Goal: Information Seeking & Learning: Learn about a topic

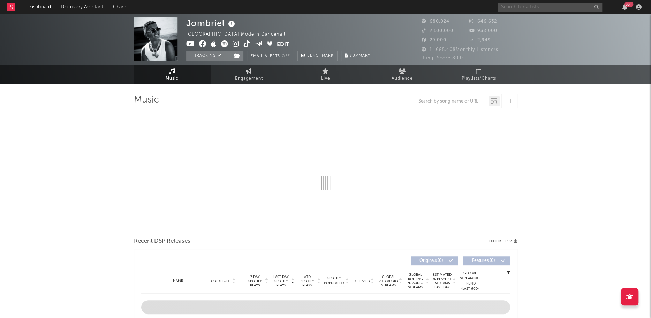
click at [519, 6] on input "text" at bounding box center [549, 7] width 105 height 9
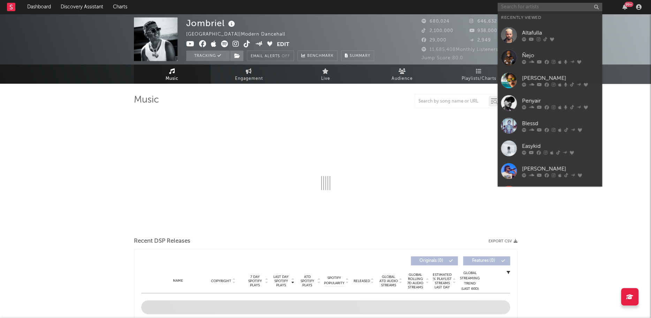
select select "6m"
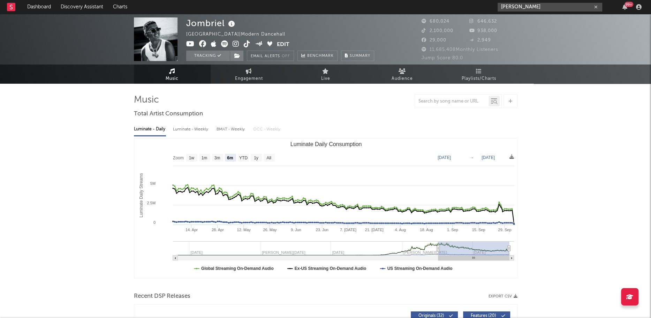
click at [550, 6] on input "[PERSON_NAME]" at bounding box center [549, 7] width 105 height 9
type input "[PERSON_NAME]"
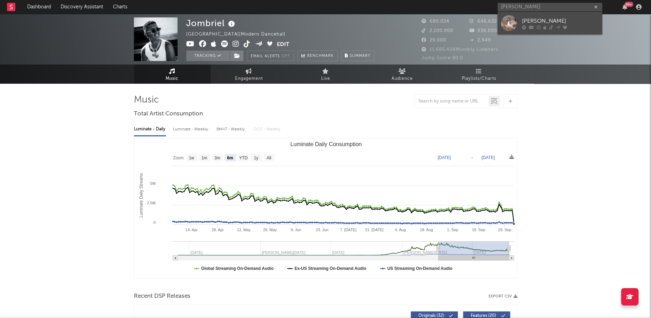
click at [507, 22] on div at bounding box center [509, 23] width 16 height 16
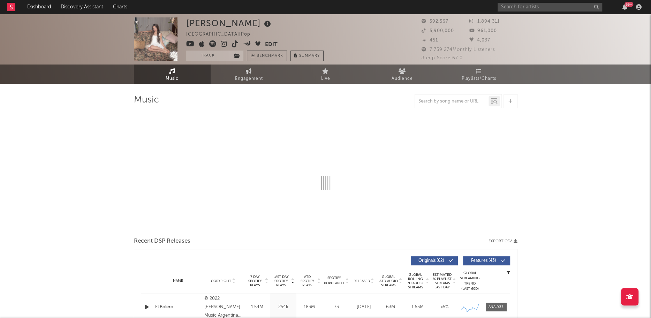
select select "6m"
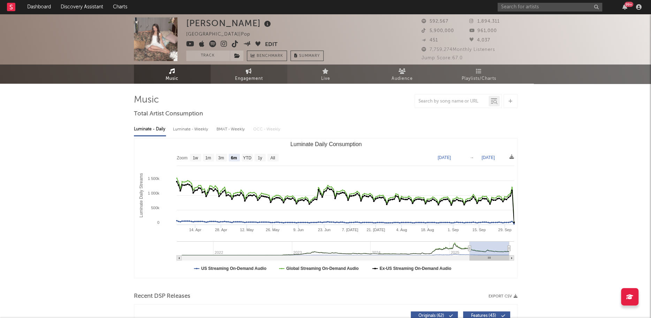
click at [238, 70] on link "Engagement" at bounding box center [248, 73] width 77 height 19
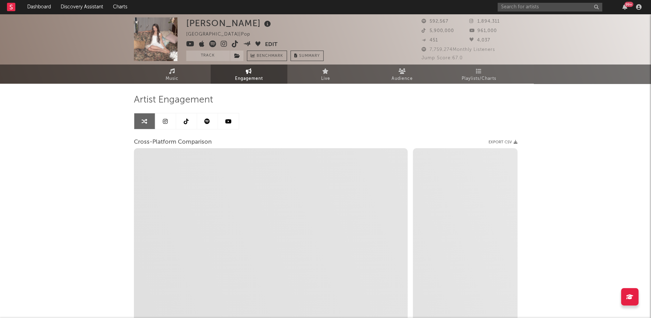
select select "1w"
select select "1m"
